Goal: Obtain resource: Download file/media

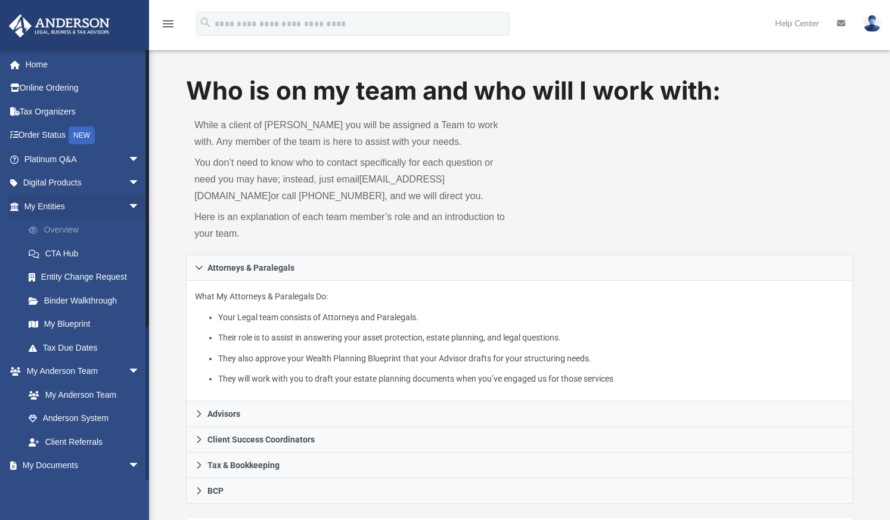
click at [64, 232] on link "Overview" at bounding box center [87, 230] width 141 height 24
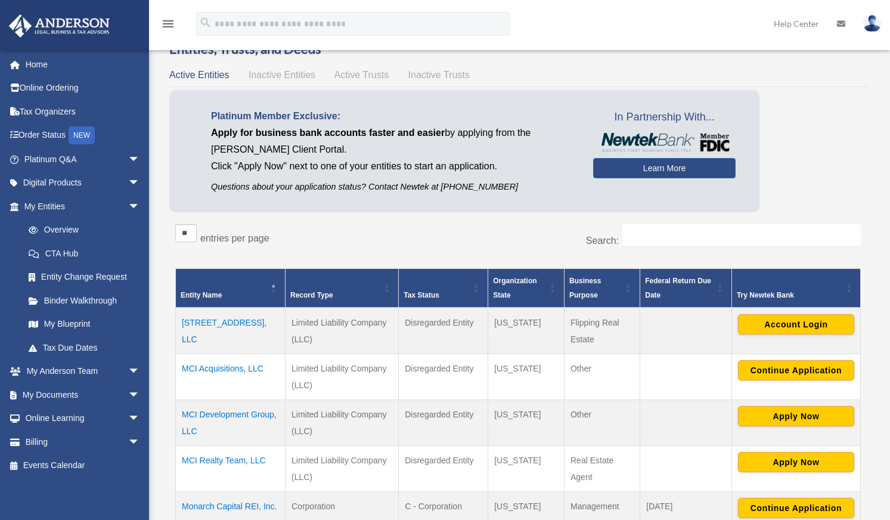
scroll to position [137, 0]
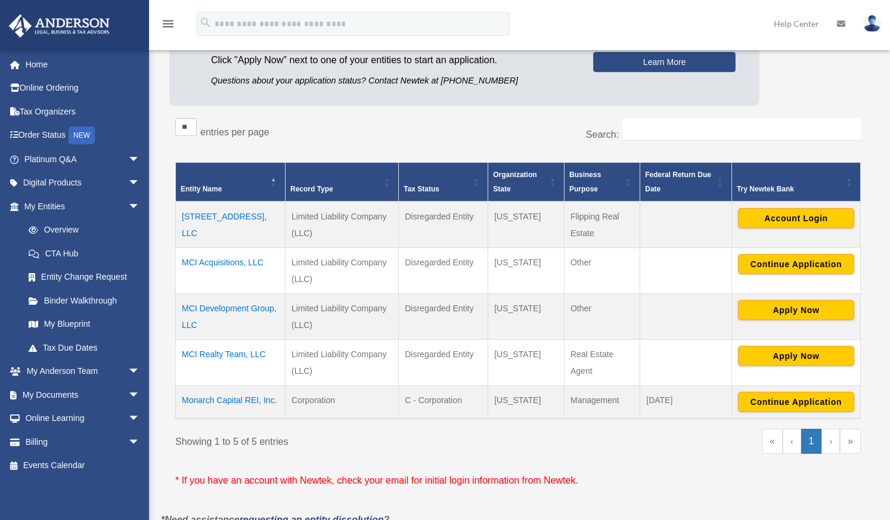
click at [238, 355] on td "MCI Realty Team, LLC" at bounding box center [231, 362] width 110 height 46
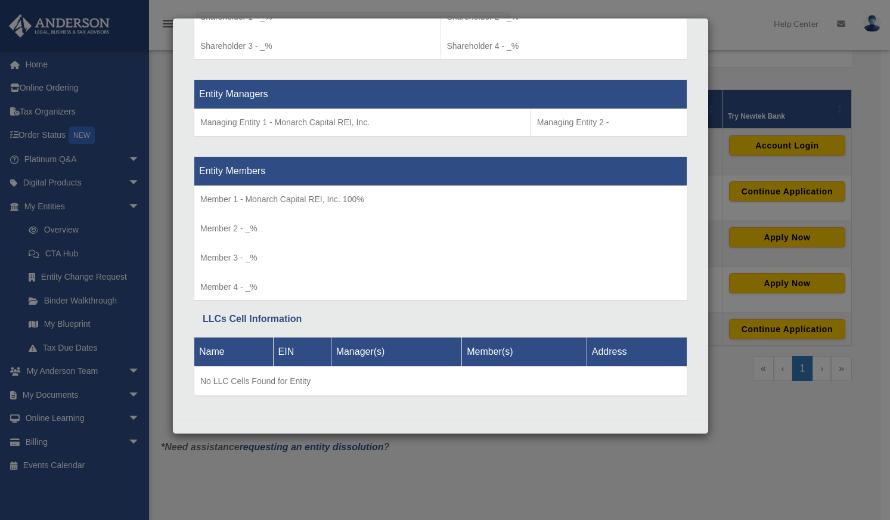
scroll to position [446, 0]
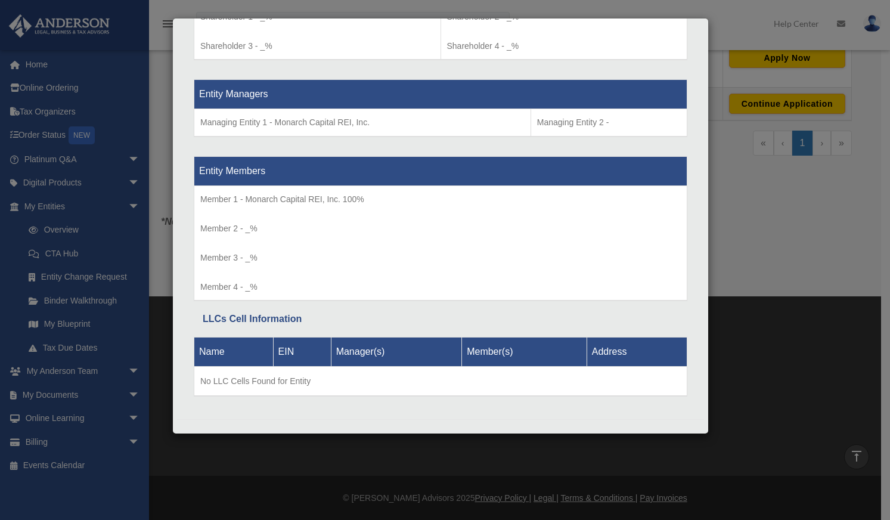
click at [736, 337] on div "Details × Articles Sent Organizational Date" at bounding box center [445, 260] width 890 height 520
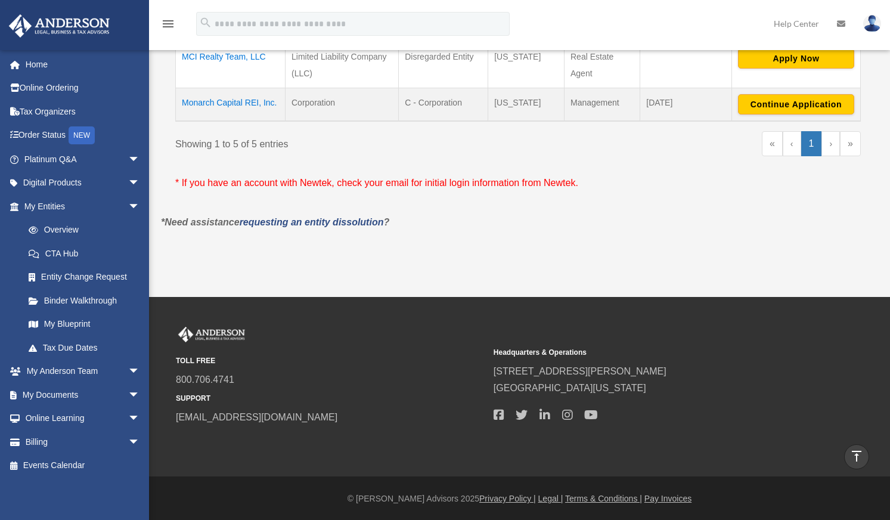
scroll to position [0, 0]
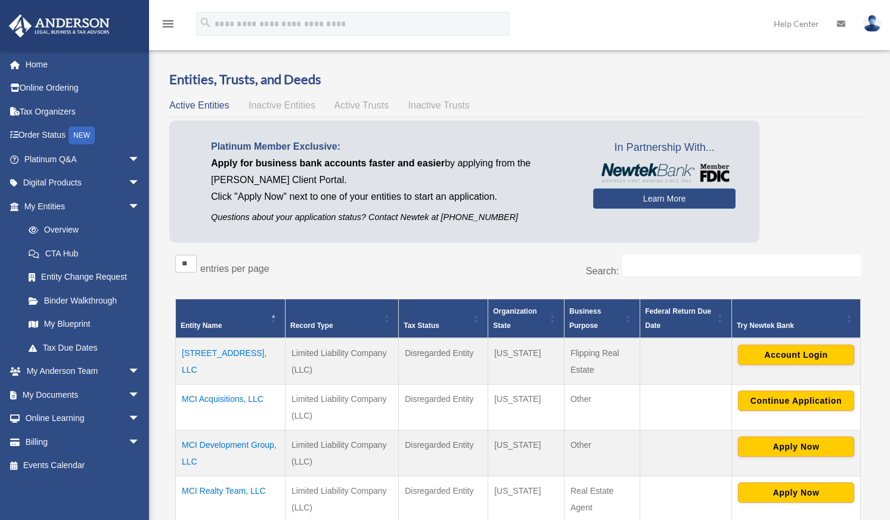
click at [266, 106] on span "Inactive Entities" at bounding box center [282, 105] width 67 height 10
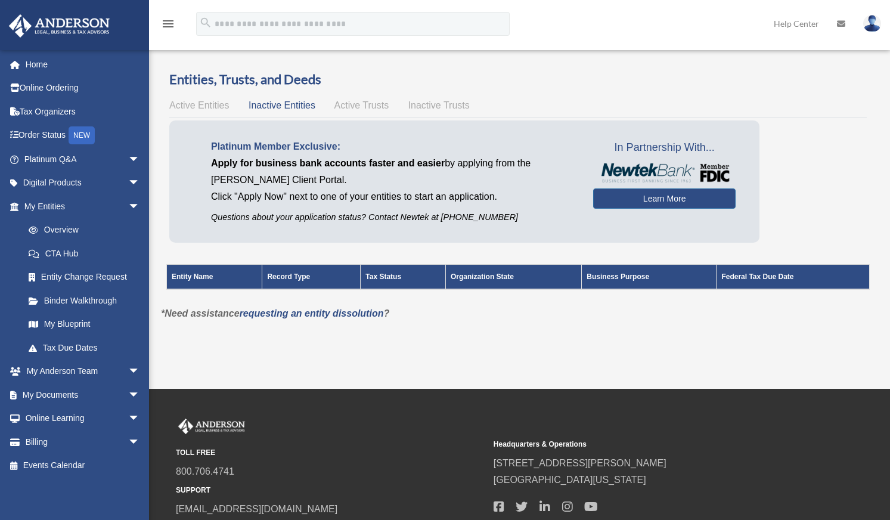
click at [371, 100] on span "Active Trusts" at bounding box center [361, 105] width 55 height 10
click at [437, 101] on span "Inactive Trusts" at bounding box center [438, 105] width 61 height 10
click at [215, 101] on span "Active Entities" at bounding box center [199, 105] width 60 height 10
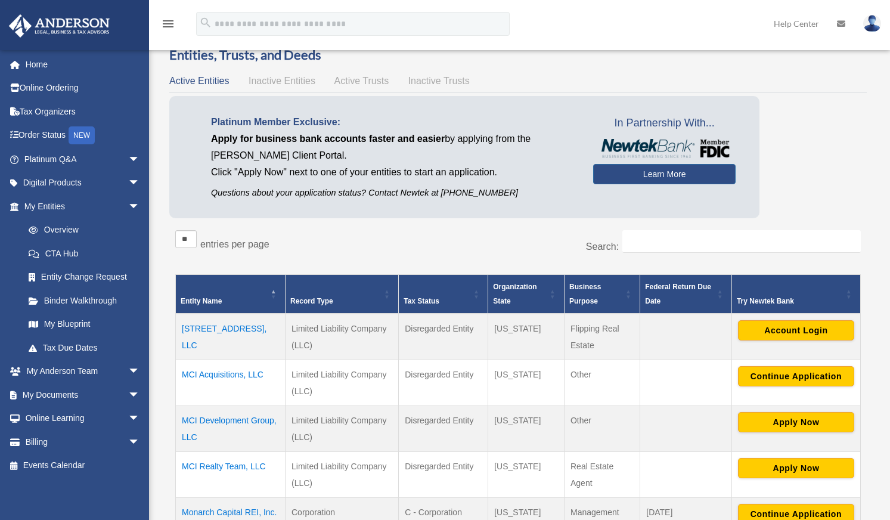
scroll to position [90, 0]
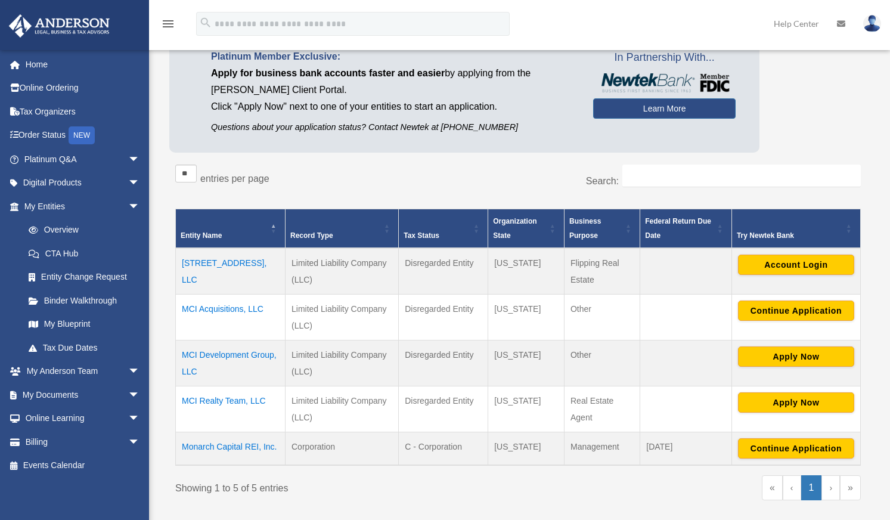
drag, startPoint x: 519, startPoint y: 306, endPoint x: 495, endPoint y: 305, distance: 23.9
click at [495, 305] on td "[US_STATE]" at bounding box center [526, 317] width 76 height 46
click at [518, 308] on td "[US_STATE]" at bounding box center [526, 317] width 76 height 46
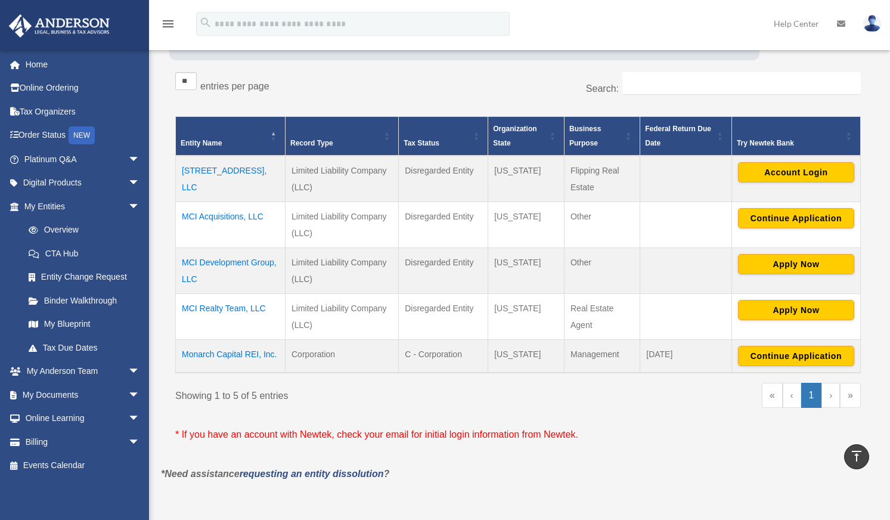
scroll to position [0, 0]
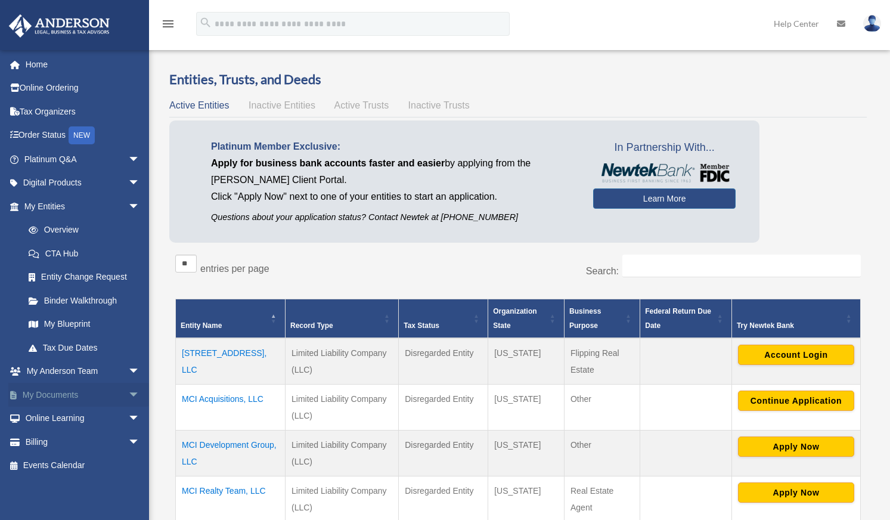
click at [128, 388] on span "arrow_drop_down" at bounding box center [140, 395] width 24 height 24
click at [54, 411] on link "Box" at bounding box center [87, 419] width 141 height 24
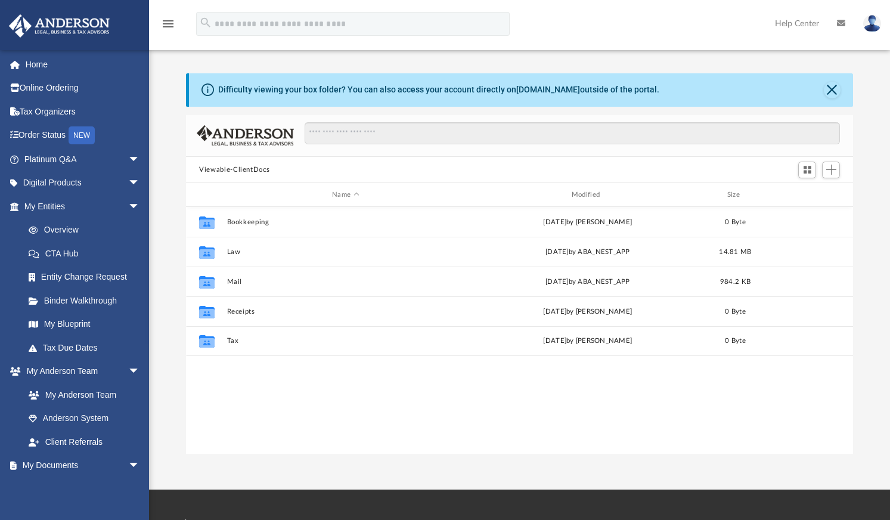
scroll to position [262, 658]
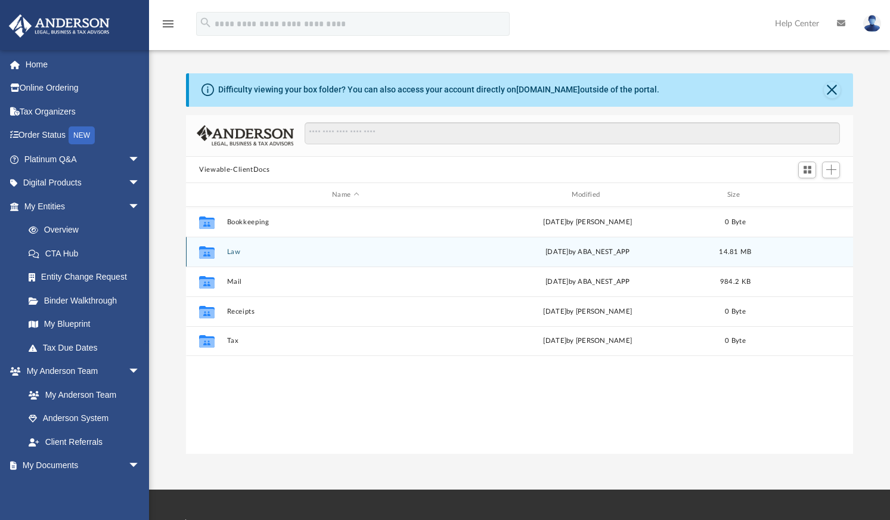
click at [232, 252] on button "Law" at bounding box center [345, 252] width 237 height 8
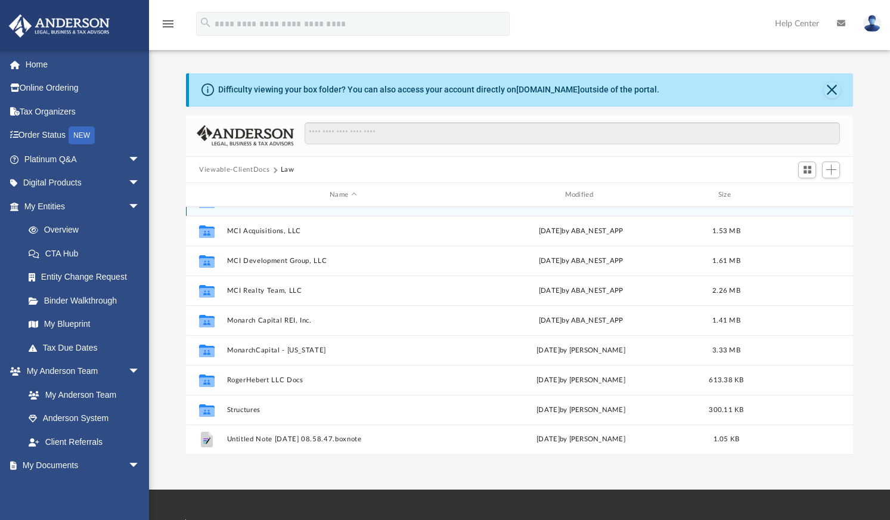
scroll to position [52, 0]
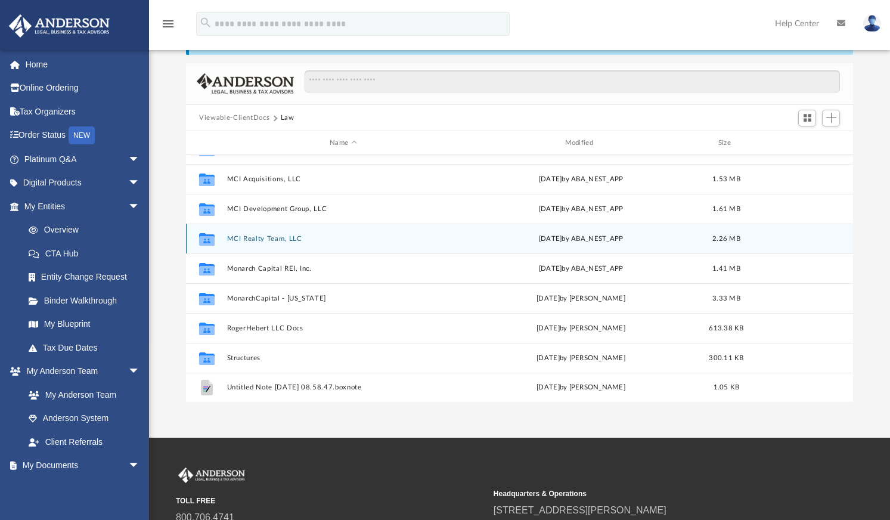
click at [274, 237] on button "MCI Realty Team, LLC" at bounding box center [343, 239] width 232 height 8
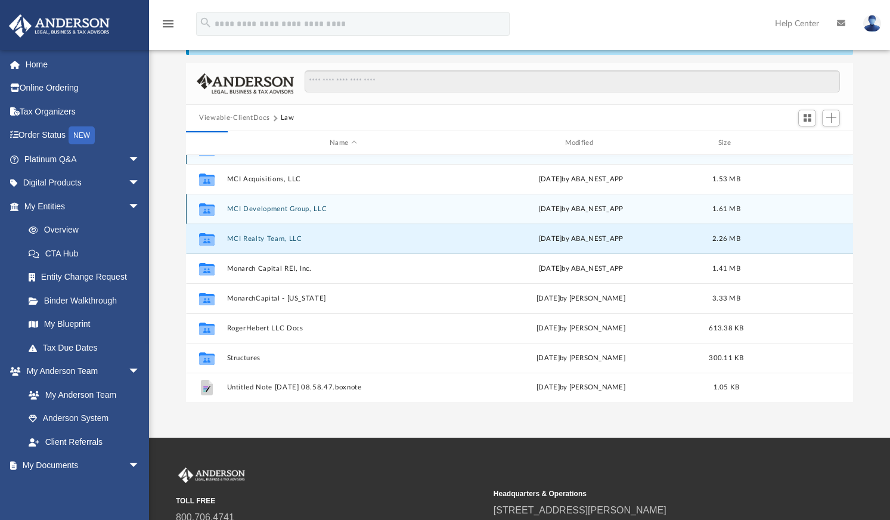
scroll to position [0, 0]
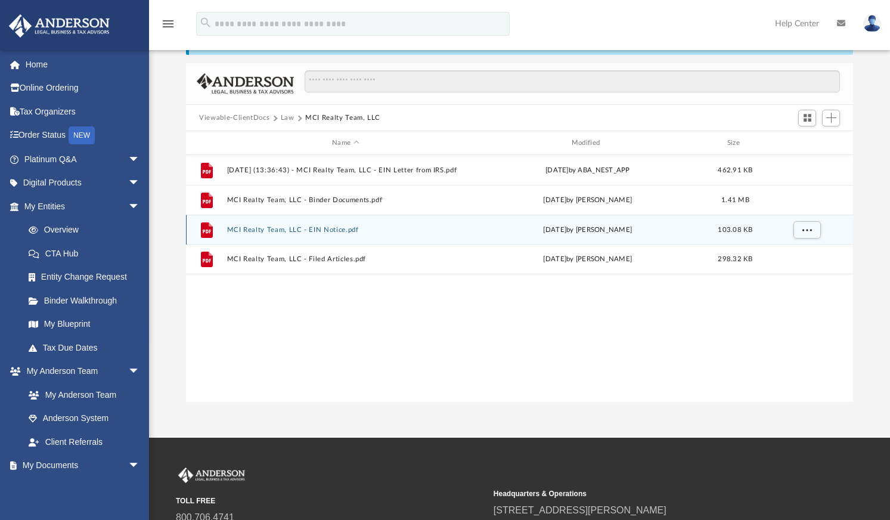
click at [351, 231] on button "MCI Realty Team, LLC - EIN Notice.pdf" at bounding box center [345, 230] width 237 height 8
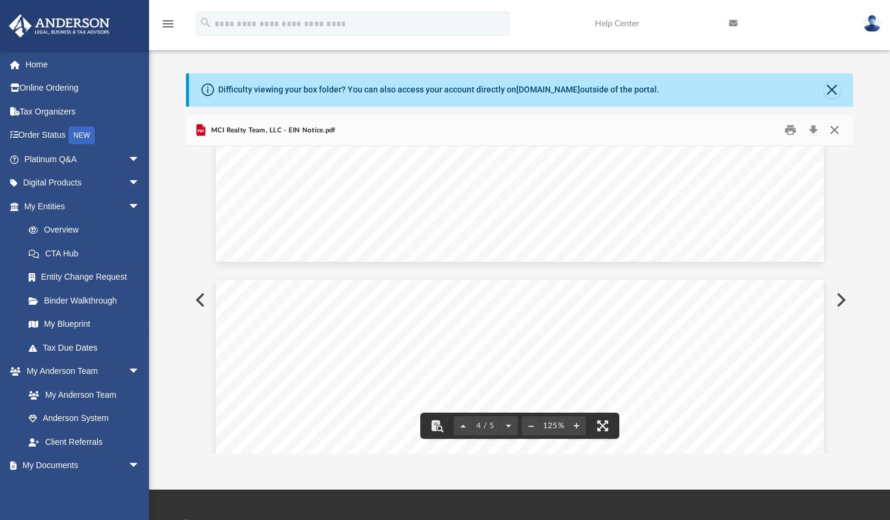
click at [838, 132] on button "Close" at bounding box center [833, 130] width 21 height 18
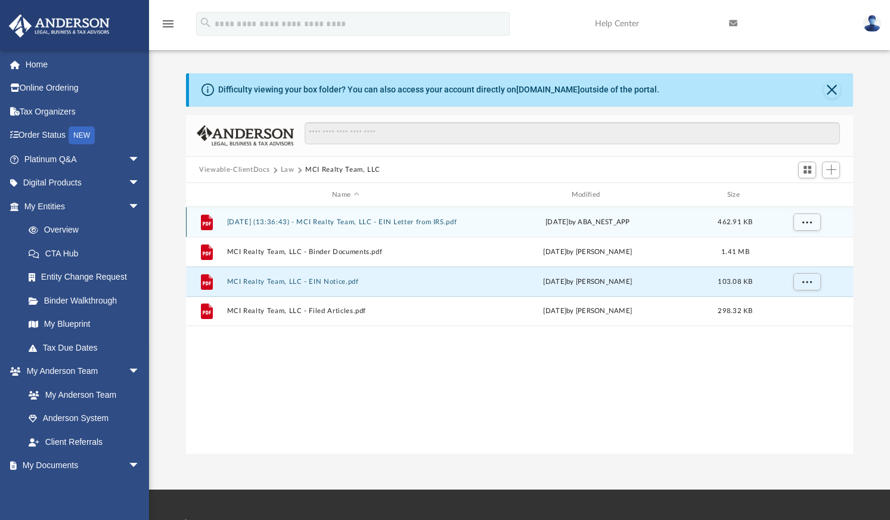
click at [354, 224] on button "2025.09.23 (13:36:43) - MCI Realty Team, LLC - EIN Letter from IRS.pdf" at bounding box center [345, 222] width 237 height 8
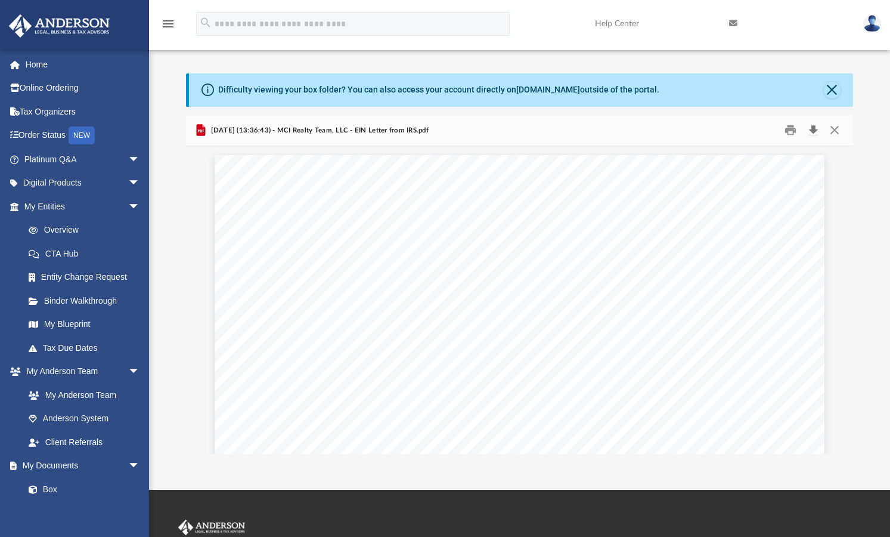
click at [811, 129] on button "Download" at bounding box center [812, 130] width 21 height 18
